Goal: Task Accomplishment & Management: Manage account settings

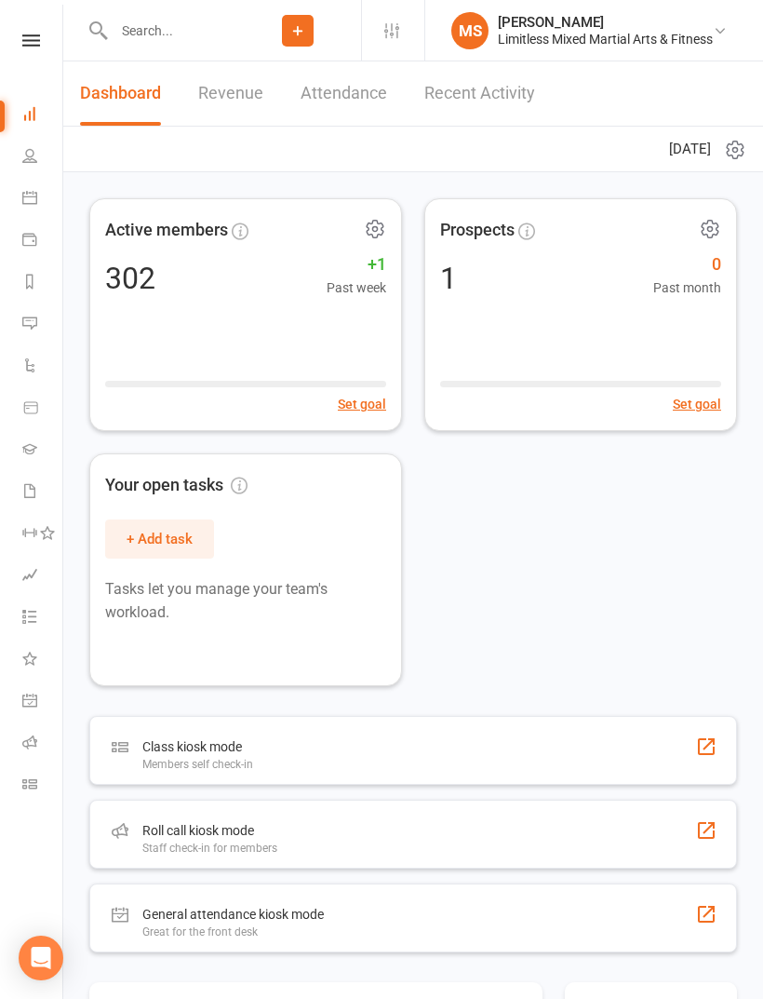
click at [35, 413] on icon at bounding box center [30, 407] width 13 height 11
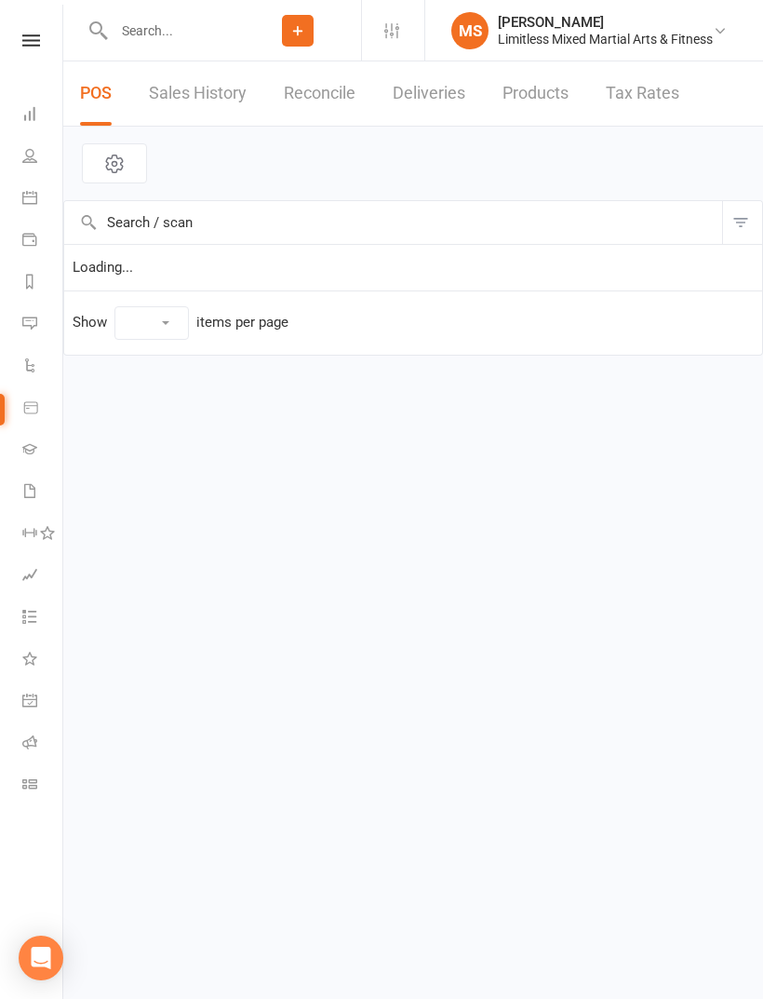
select select "10"
click at [33, 581] on icon at bounding box center [29, 574] width 15 height 15
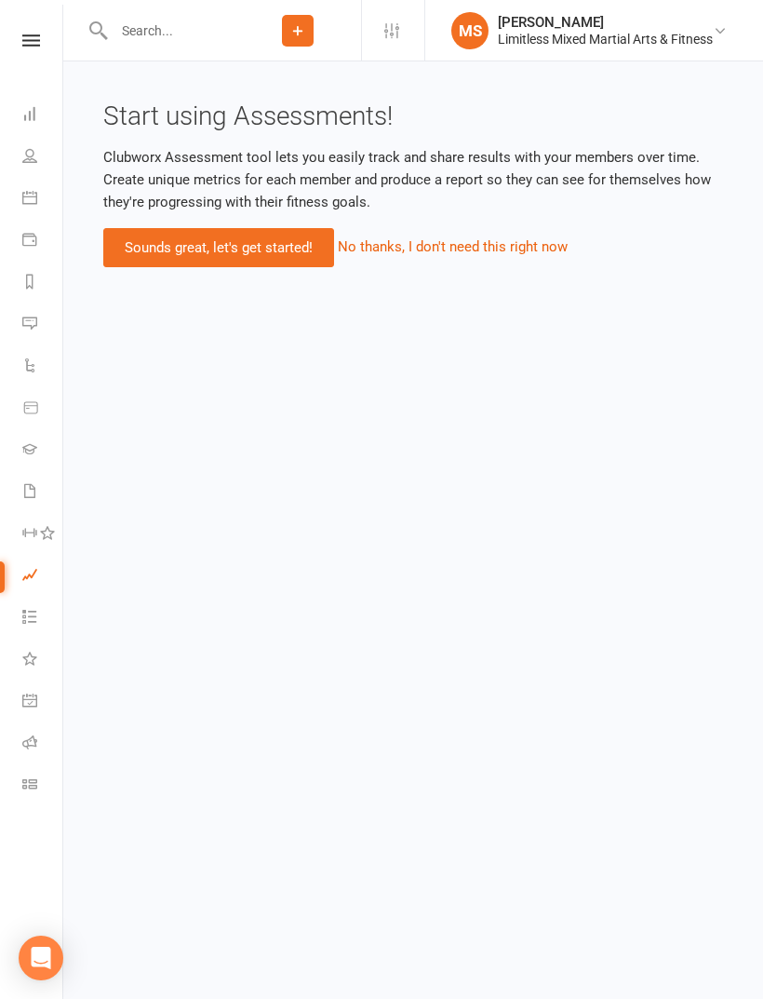
click at [40, 613] on link "Tasks" at bounding box center [43, 619] width 42 height 42
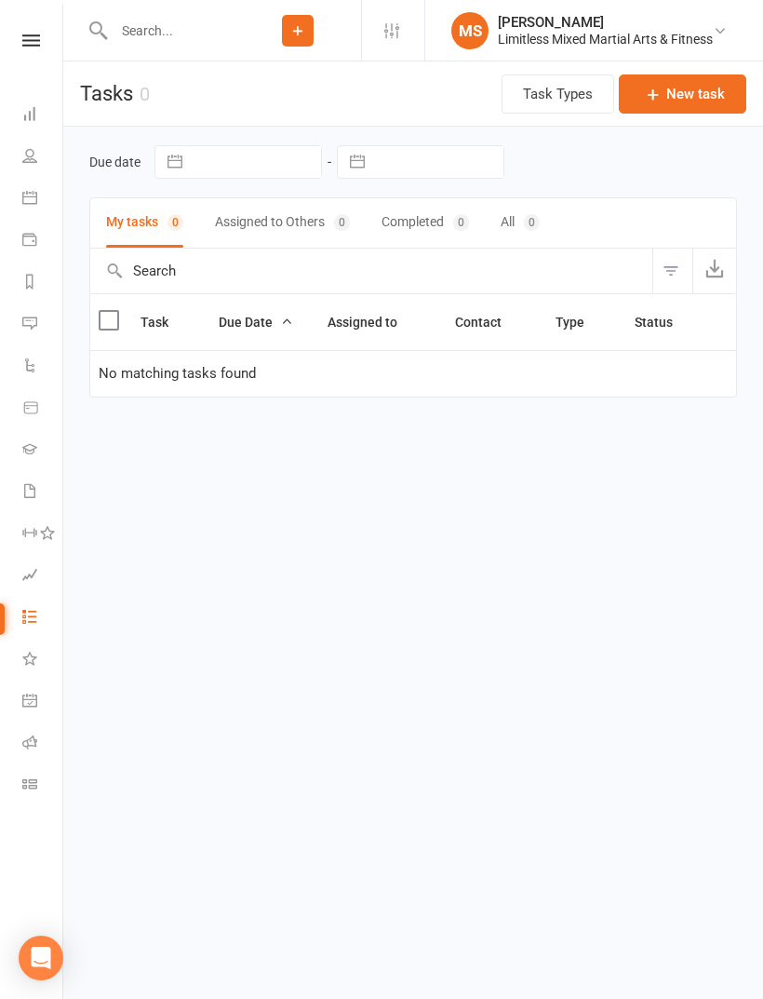
click at [40, 496] on link "Waivers" at bounding box center [43, 493] width 42 height 42
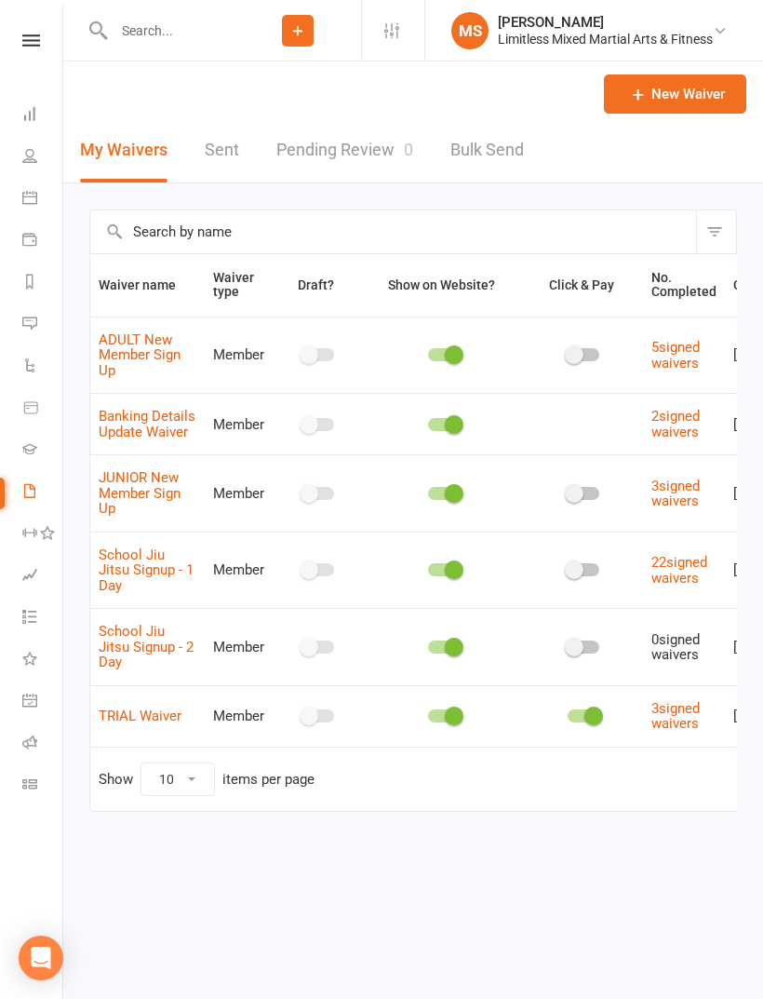
click at [24, 412] on icon at bounding box center [30, 407] width 13 height 11
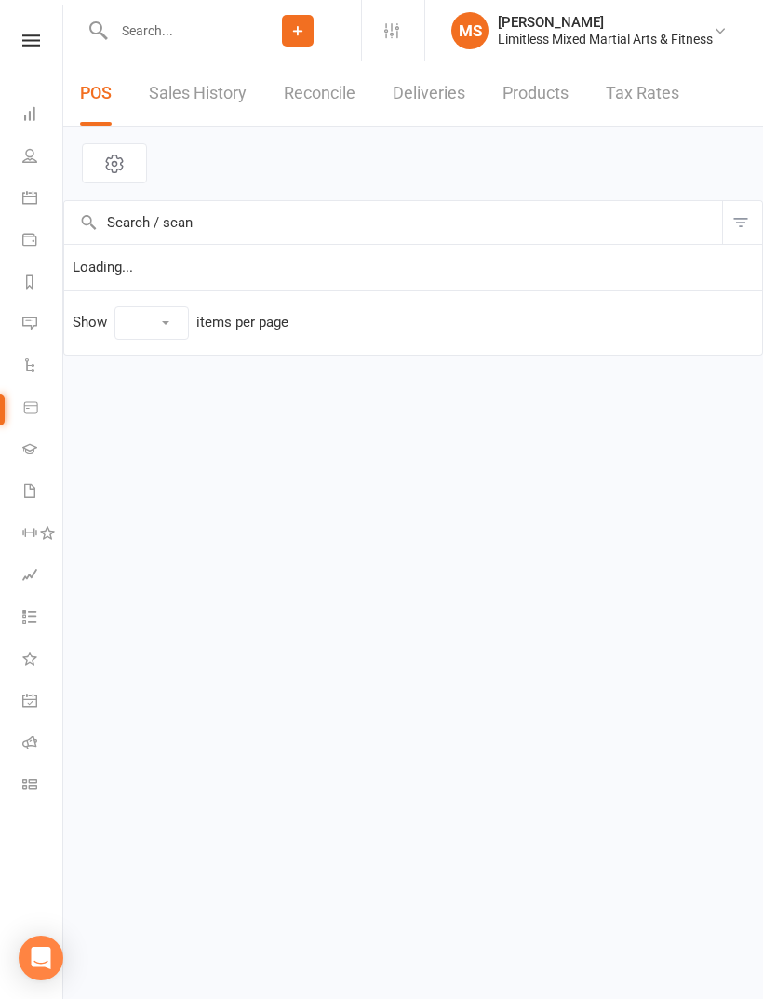
select select "10"
click at [37, 463] on link "Gradings" at bounding box center [43, 451] width 42 height 42
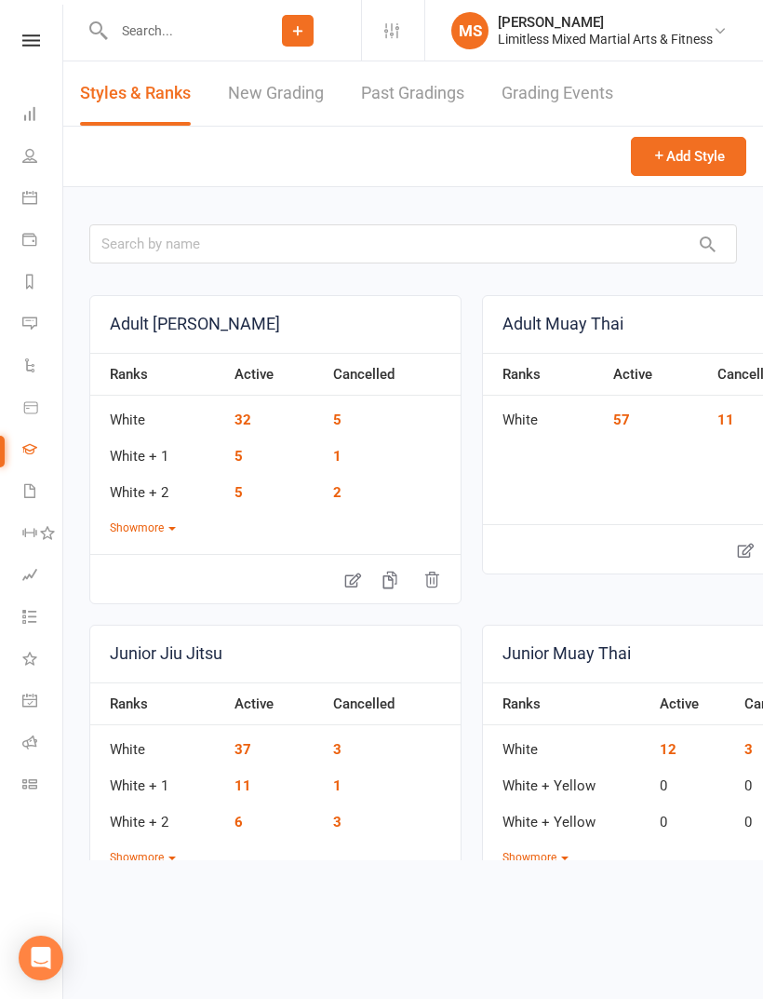
click at [29, 324] on icon at bounding box center [29, 323] width 15 height 15
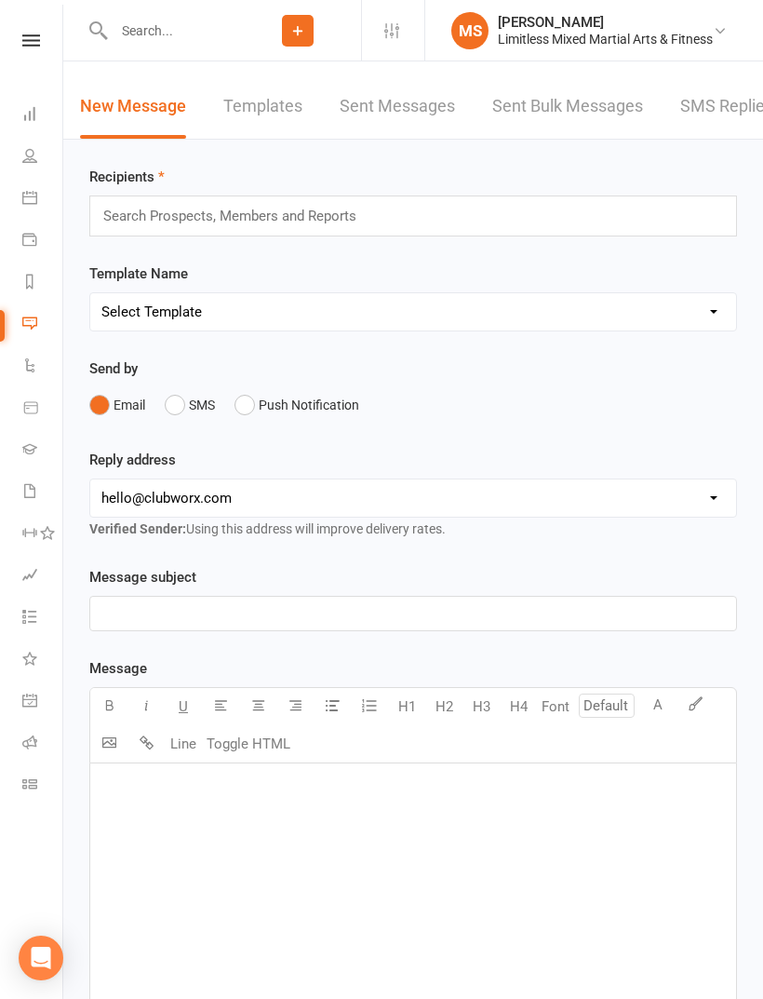
click at [28, 244] on icon at bounding box center [29, 239] width 15 height 15
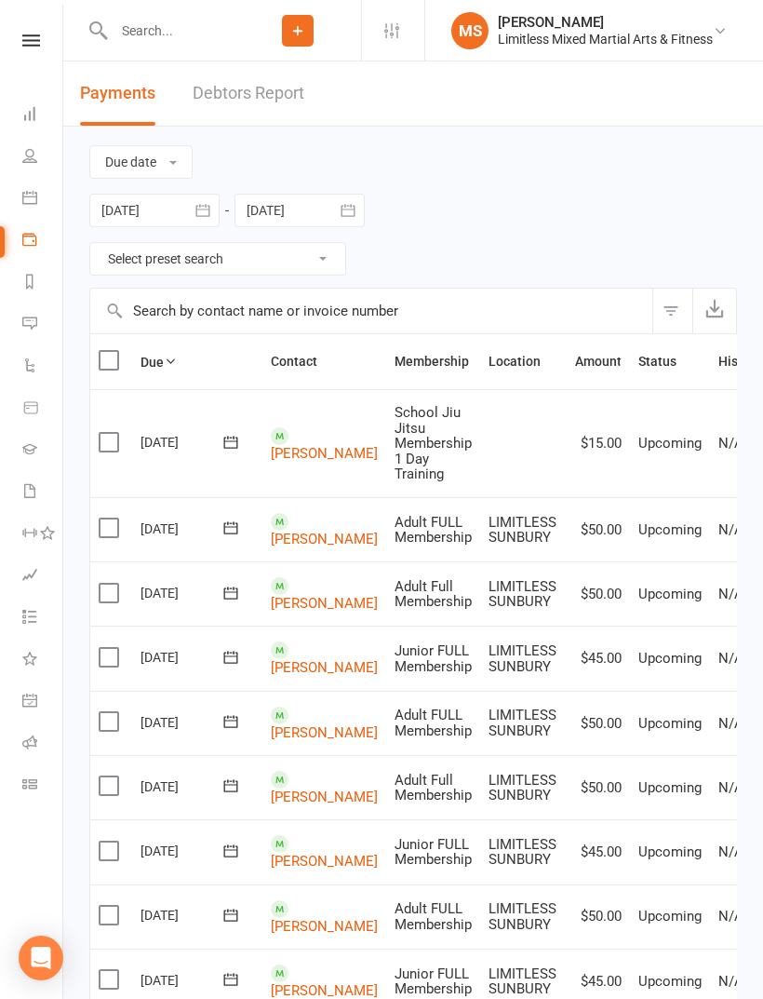
click at [24, 200] on icon at bounding box center [29, 197] width 15 height 15
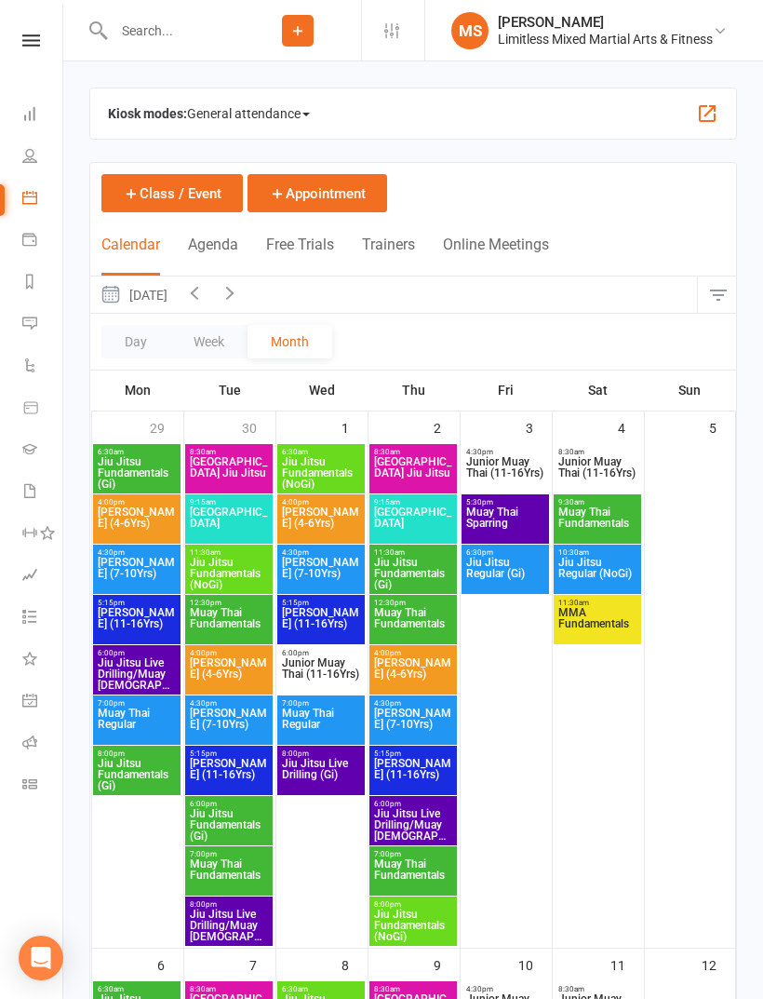
click at [32, 326] on icon at bounding box center [29, 323] width 15 height 15
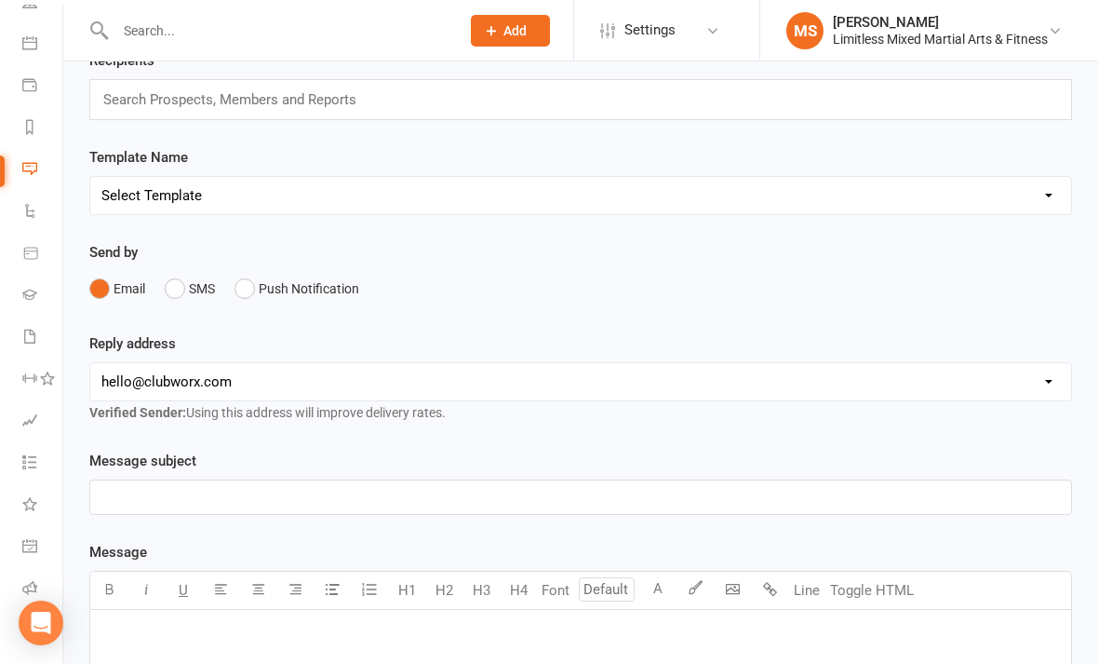
scroll to position [154, 0]
click at [39, 543] on link "General attendance" at bounding box center [43, 549] width 42 height 42
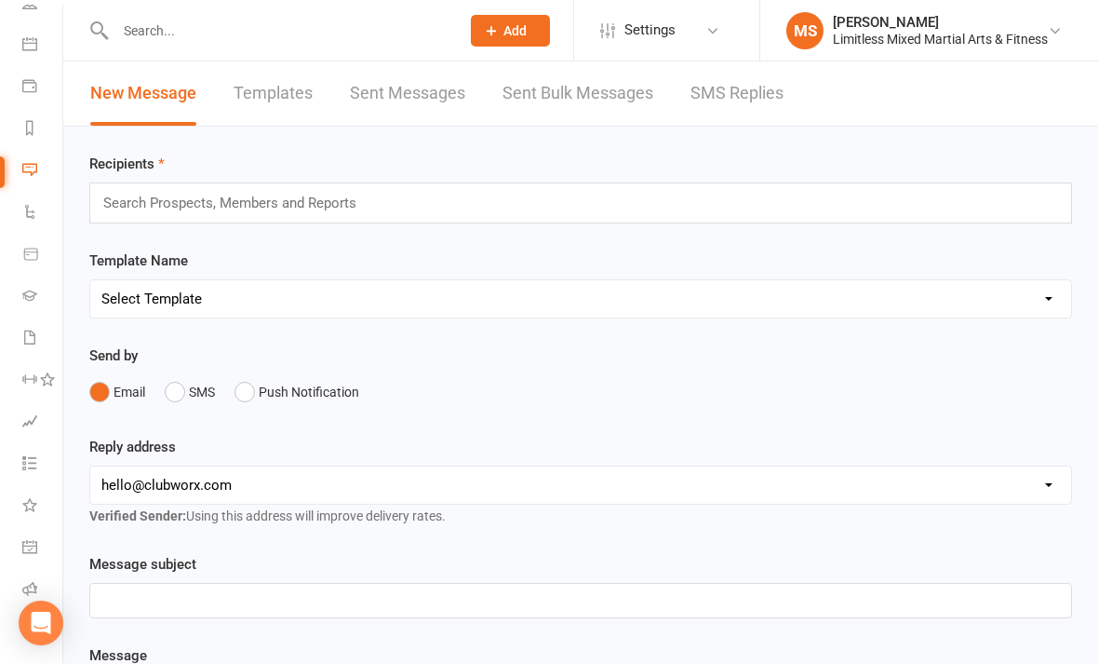
scroll to position [163, 0]
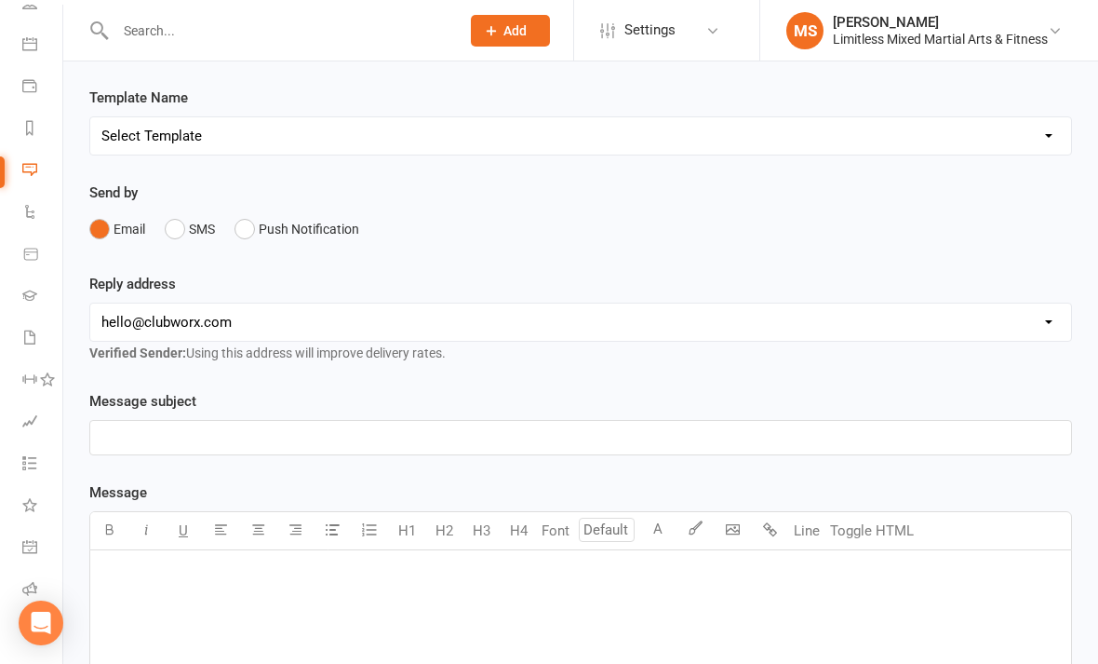
click at [35, 246] on link "Product Sales" at bounding box center [43, 256] width 42 height 42
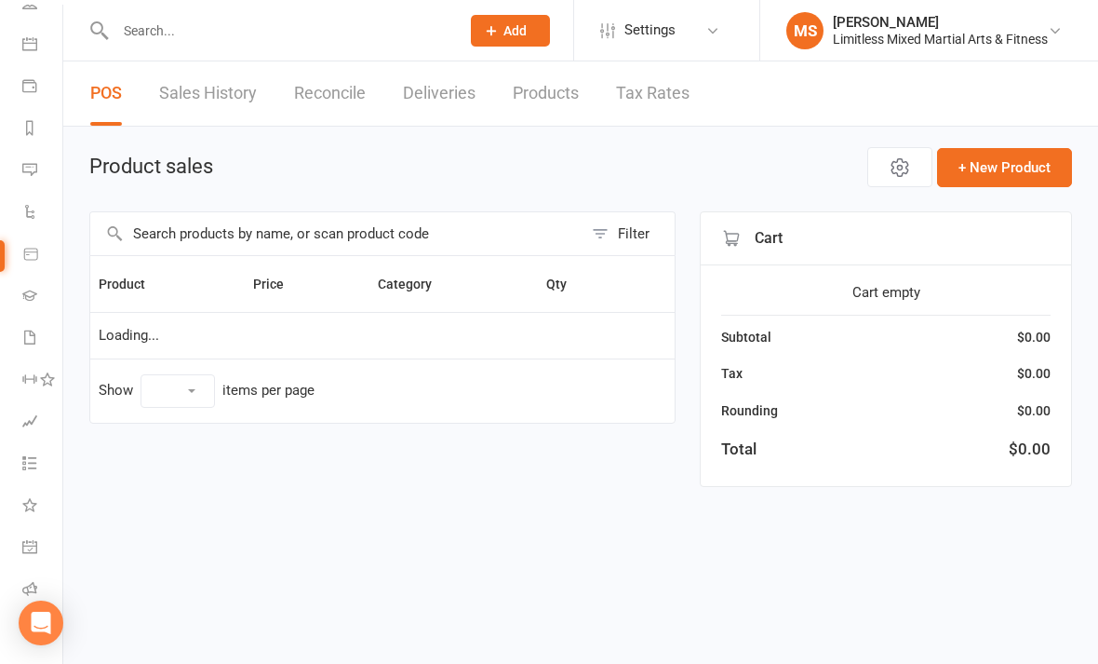
click at [32, 293] on icon at bounding box center [29, 295] width 15 height 15
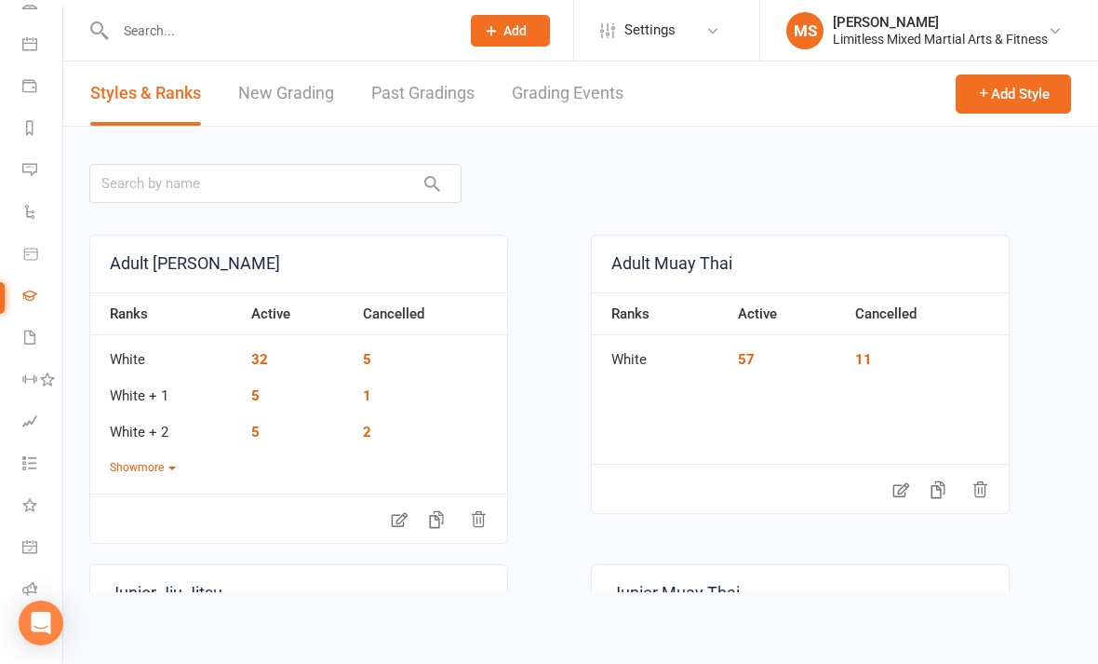
click at [34, 332] on icon at bounding box center [29, 337] width 15 height 15
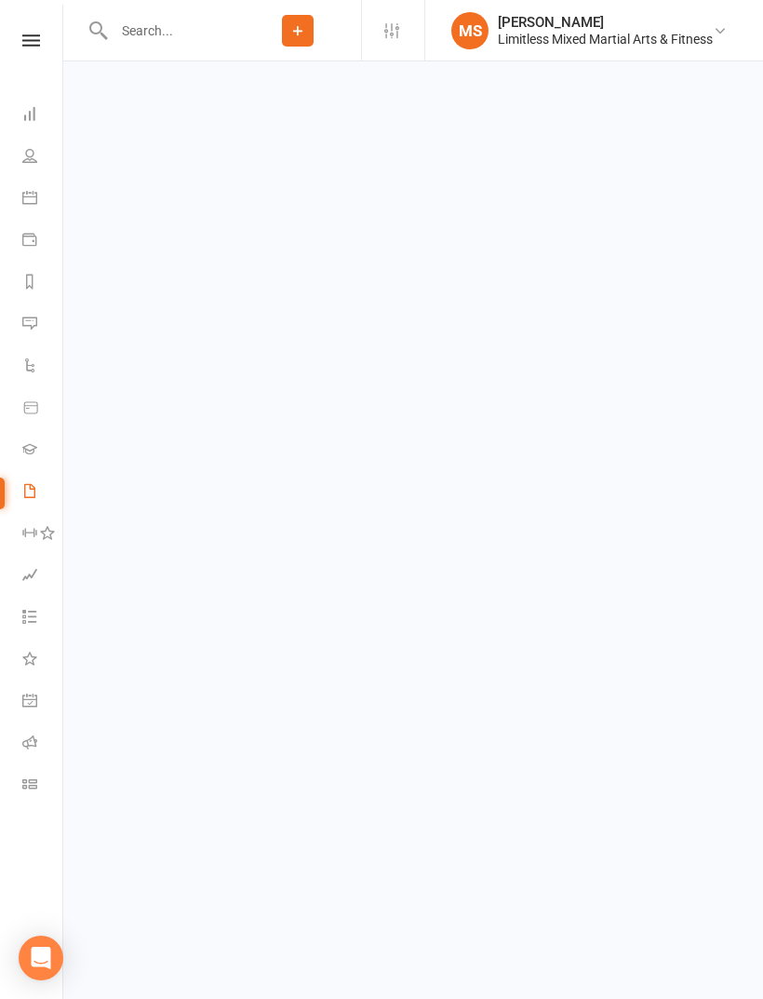
click at [31, 479] on link "Waivers" at bounding box center [43, 493] width 42 height 42
click at [25, 362] on icon at bounding box center [29, 364] width 15 height 15
click at [27, 120] on icon at bounding box center [29, 113] width 15 height 15
click at [35, 161] on icon at bounding box center [29, 155] width 15 height 15
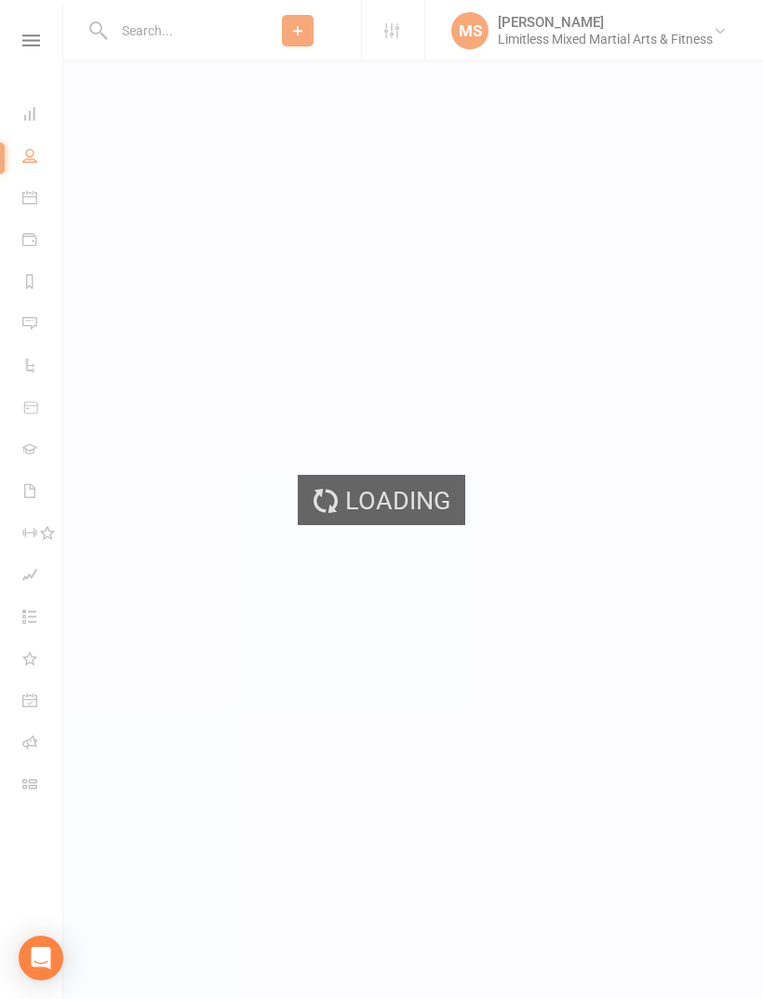
click at [37, 167] on div "Loading" at bounding box center [381, 499] width 763 height 999
click at [26, 409] on div "Loading" at bounding box center [381, 499] width 763 height 999
click at [24, 322] on div "Loading" at bounding box center [381, 499] width 763 height 999
click at [26, 492] on div "Loading" at bounding box center [381, 499] width 763 height 999
click at [37, 502] on div "Loading" at bounding box center [381, 499] width 763 height 999
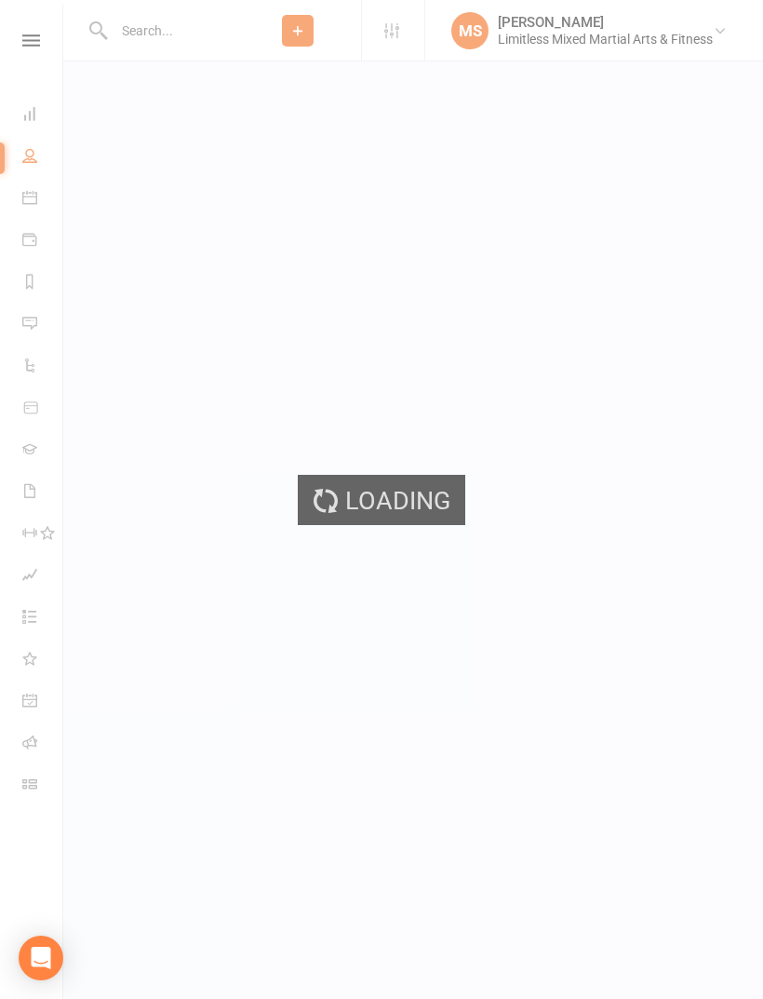
click at [441, 600] on div "Loading" at bounding box center [381, 499] width 763 height 999
click at [314, 581] on div "Loading" at bounding box center [381, 499] width 763 height 999
click at [40, 203] on div "Loading" at bounding box center [381, 499] width 763 height 999
click at [29, 484] on div "Loading" at bounding box center [381, 499] width 763 height 999
click at [29, 495] on div "Loading" at bounding box center [381, 499] width 763 height 999
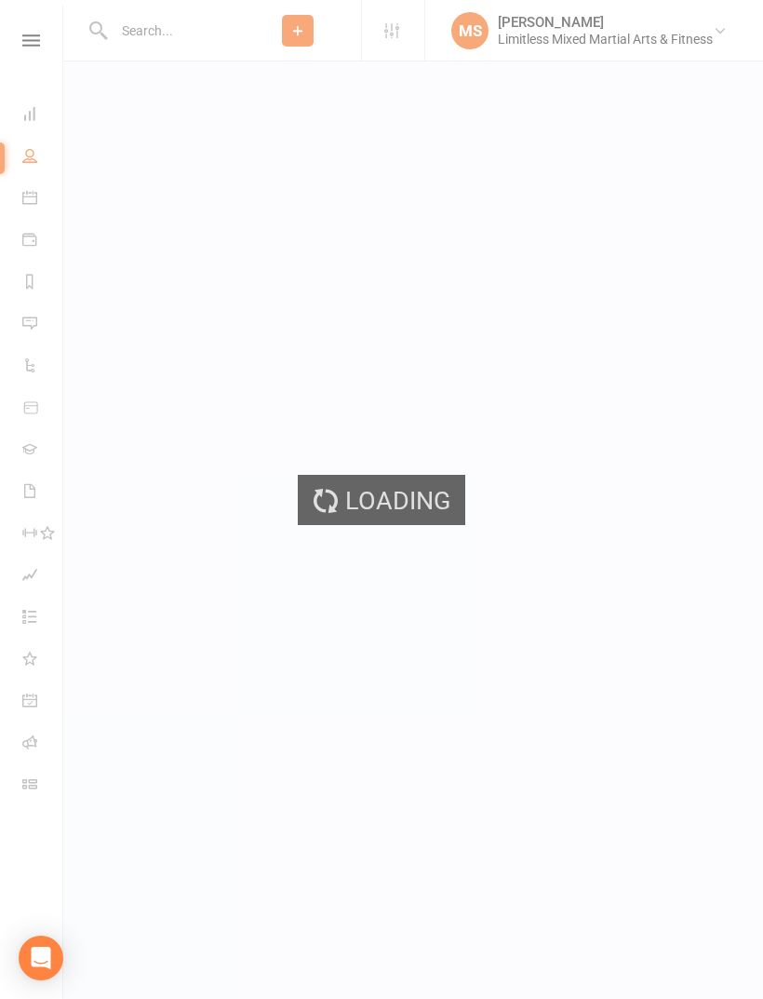
click at [32, 446] on div "Loading" at bounding box center [381, 499] width 763 height 999
click at [22, 414] on div "Loading" at bounding box center [381, 499] width 763 height 999
click at [21, 320] on div "Loading" at bounding box center [381, 499] width 763 height 999
click at [25, 487] on div "Loading" at bounding box center [381, 499] width 763 height 999
click at [31, 492] on div "Loading" at bounding box center [381, 499] width 763 height 999
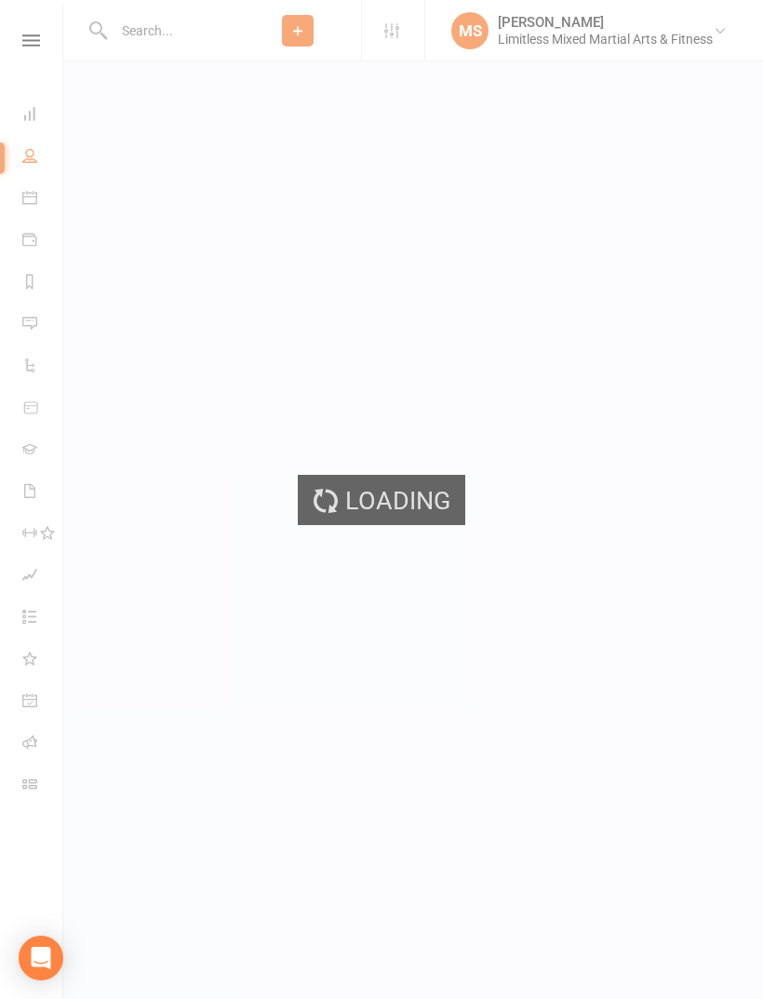
click at [26, 488] on div "Loading" at bounding box center [381, 499] width 763 height 999
click at [32, 507] on div "Loading" at bounding box center [381, 499] width 763 height 999
click at [624, 34] on div "Loading" at bounding box center [381, 499] width 763 height 999
click at [600, 425] on div "Loading" at bounding box center [381, 499] width 763 height 999
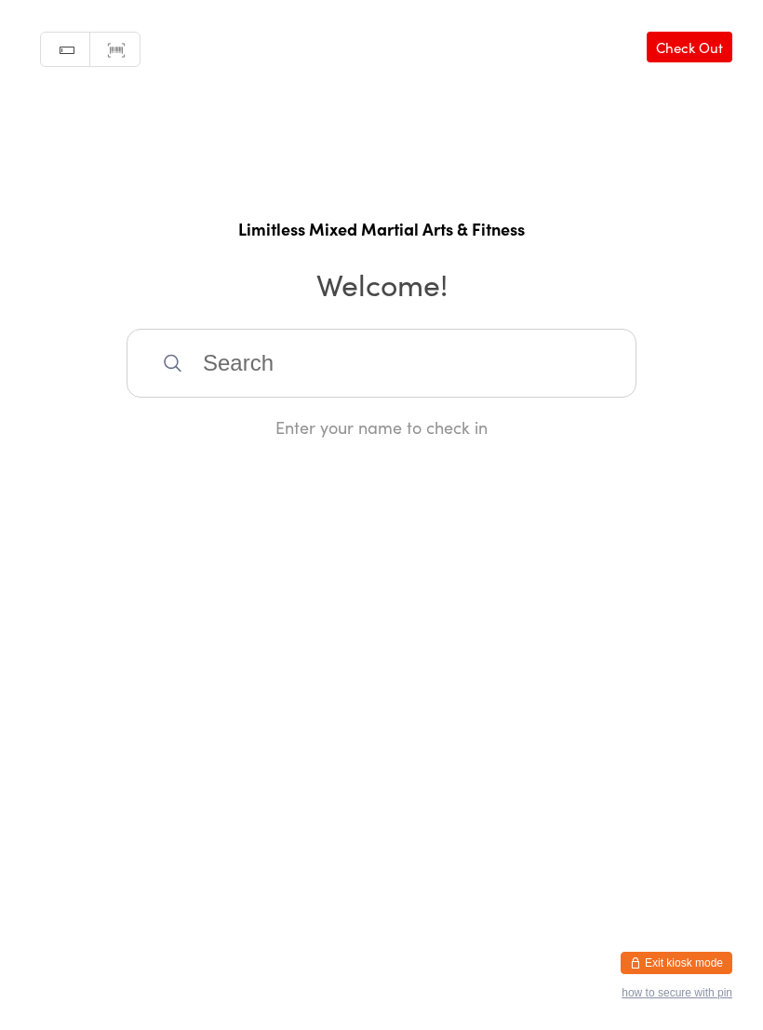
click at [694, 963] on button "Exit kiosk mode" at bounding box center [677, 962] width 112 height 22
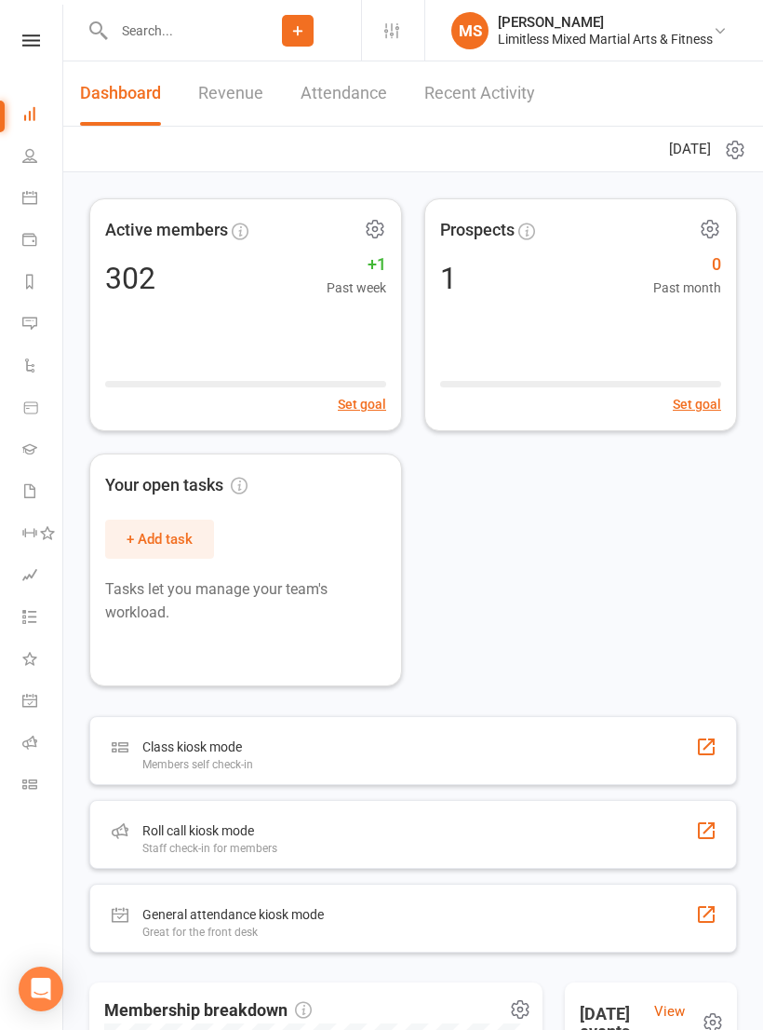
click at [32, 504] on link "Waivers" at bounding box center [43, 493] width 42 height 42
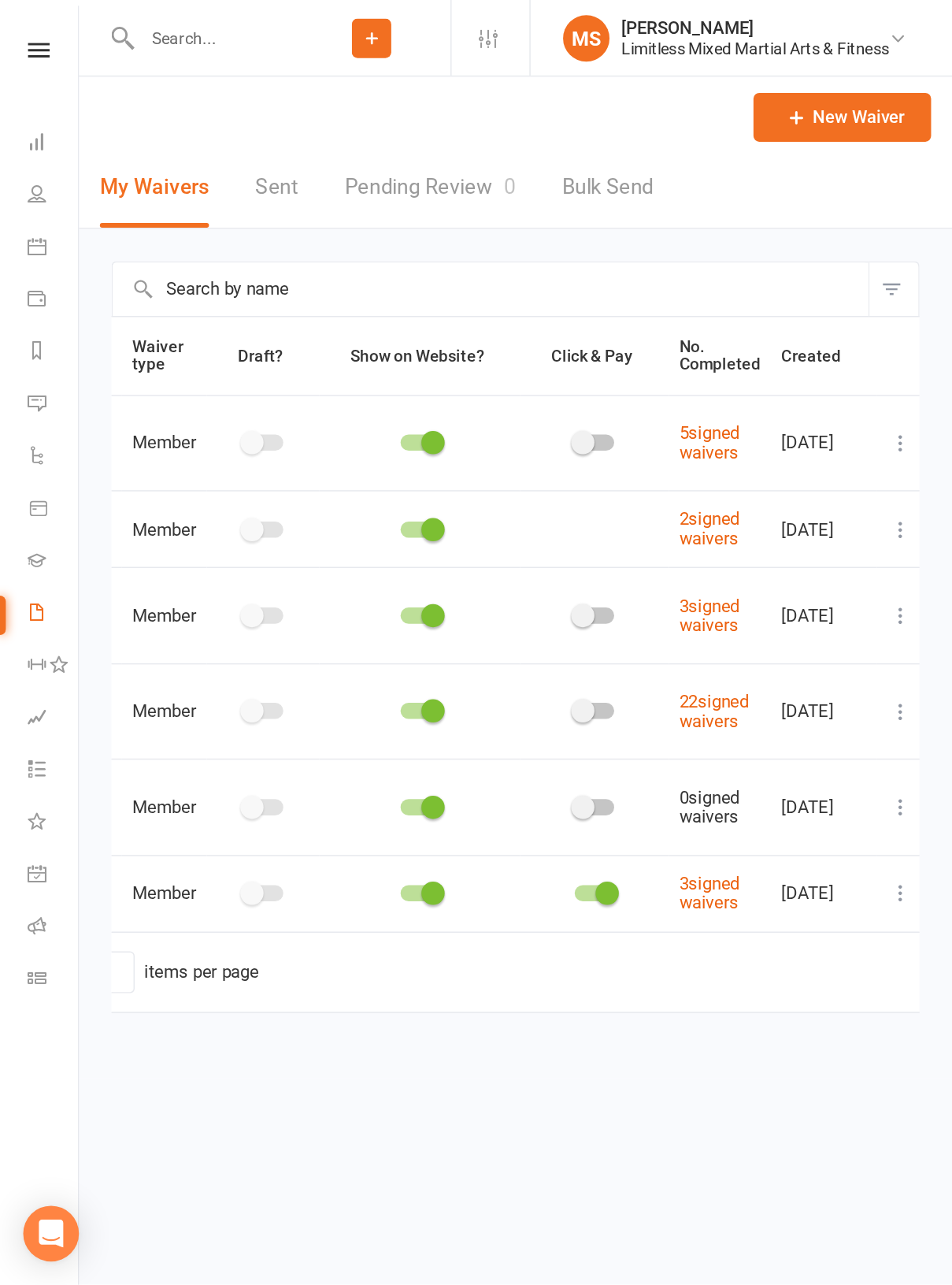
scroll to position [0, 90]
click at [613, 304] on icon at bounding box center [612, 301] width 16 height 16
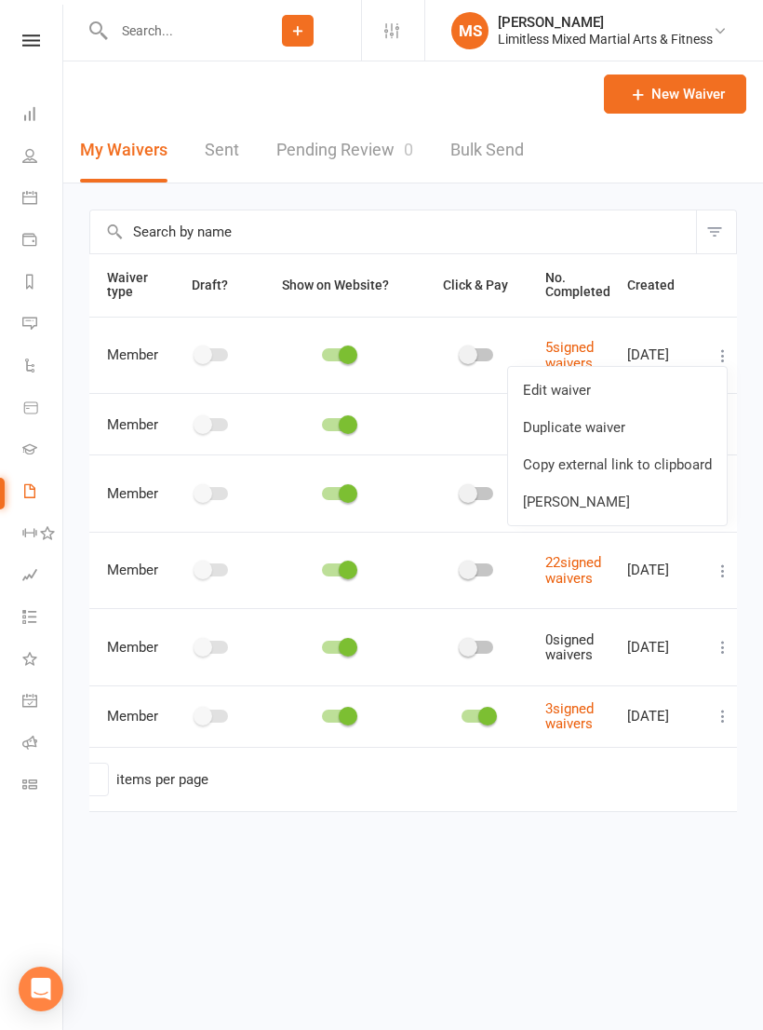
click at [674, 473] on link "Copy external link to clipboard" at bounding box center [617, 464] width 219 height 37
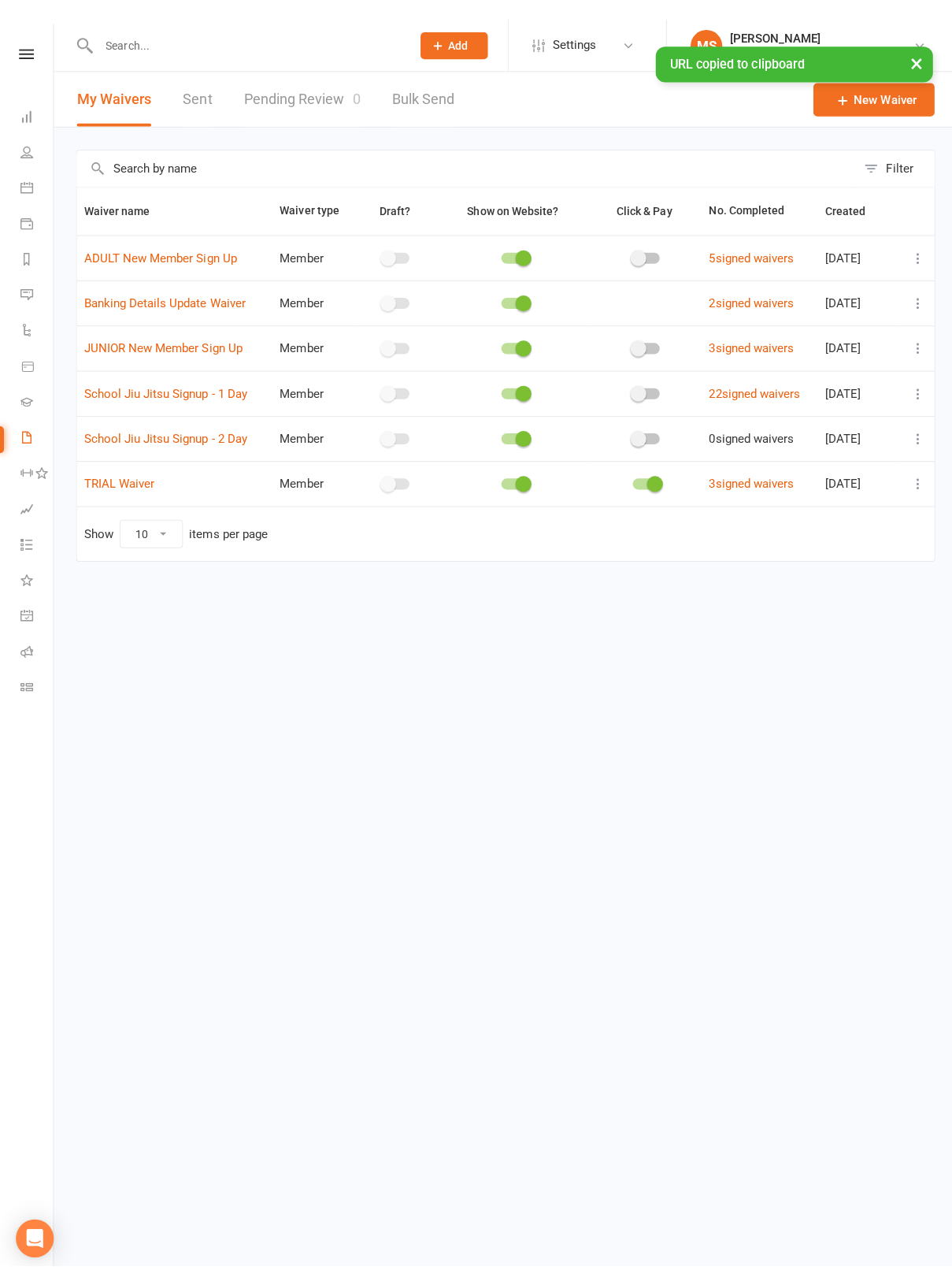
scroll to position [0, 0]
